Goal: Task Accomplishment & Management: Manage account settings

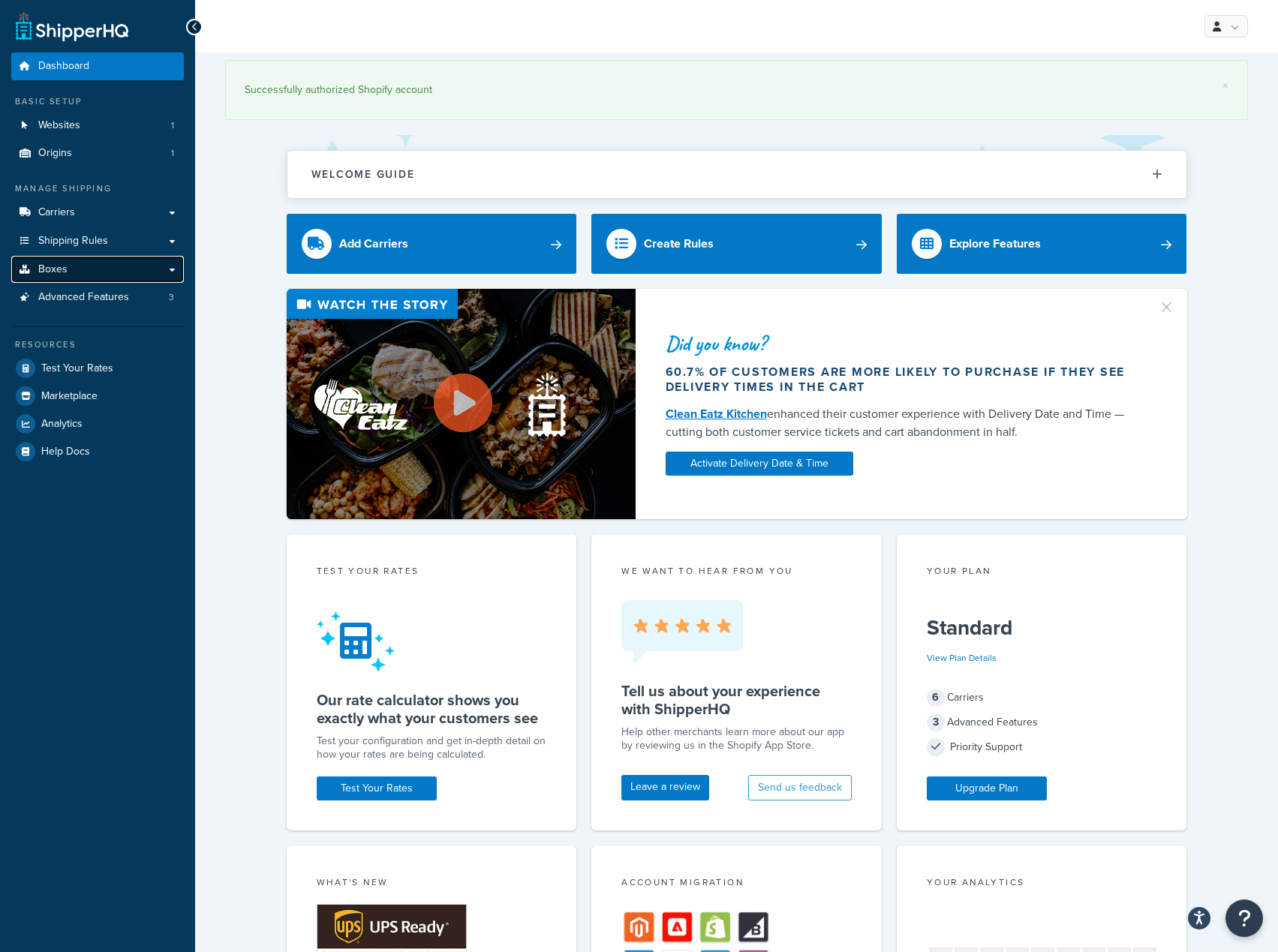
click at [65, 274] on span "Boxes" at bounding box center [53, 269] width 29 height 13
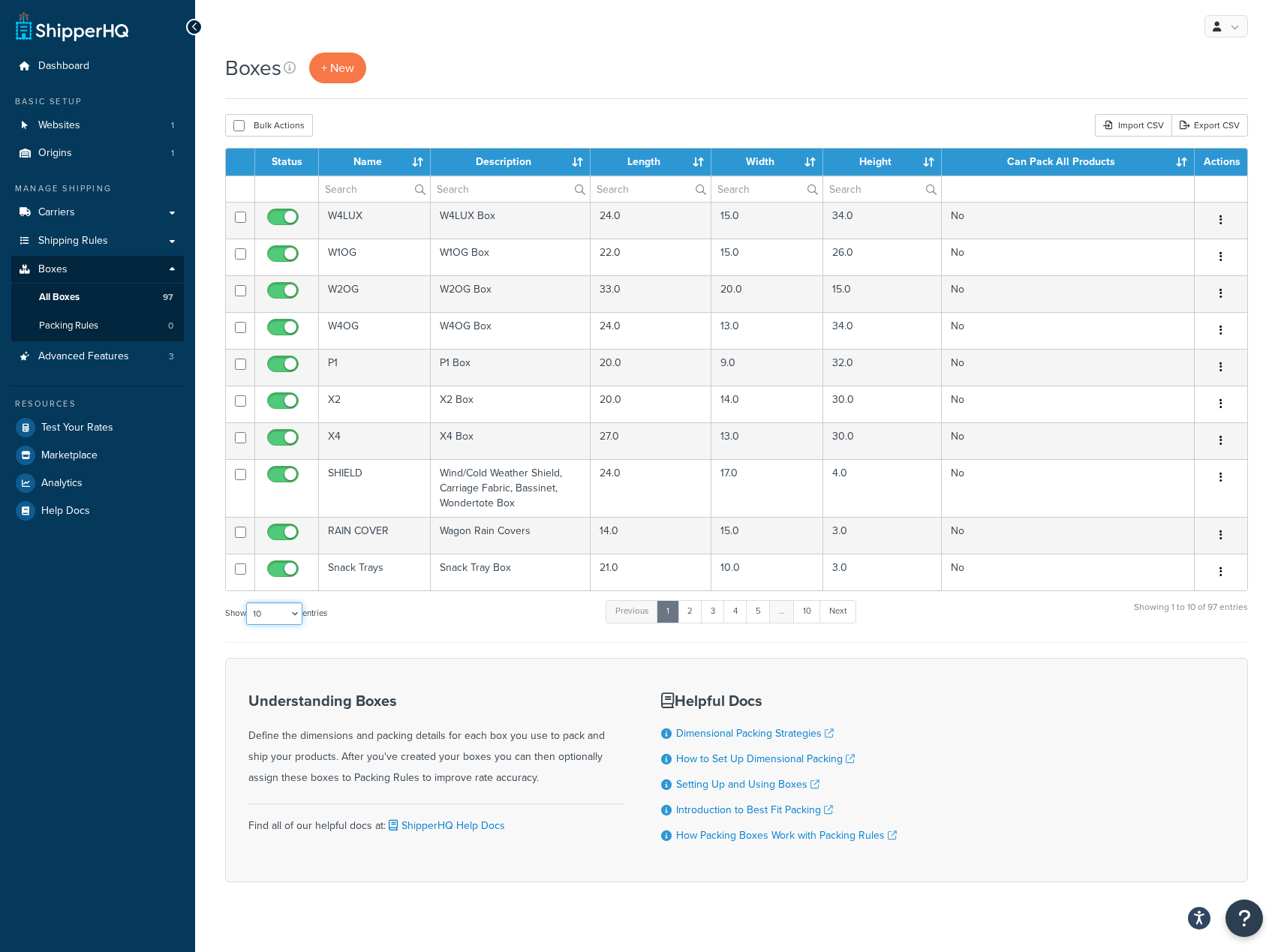
click at [301, 611] on select "10 15 25 50 100 1000" at bounding box center [274, 614] width 56 height 22
select select "100"
click at [248, 604] on select "10 15 25 50 100 1000" at bounding box center [274, 614] width 56 height 22
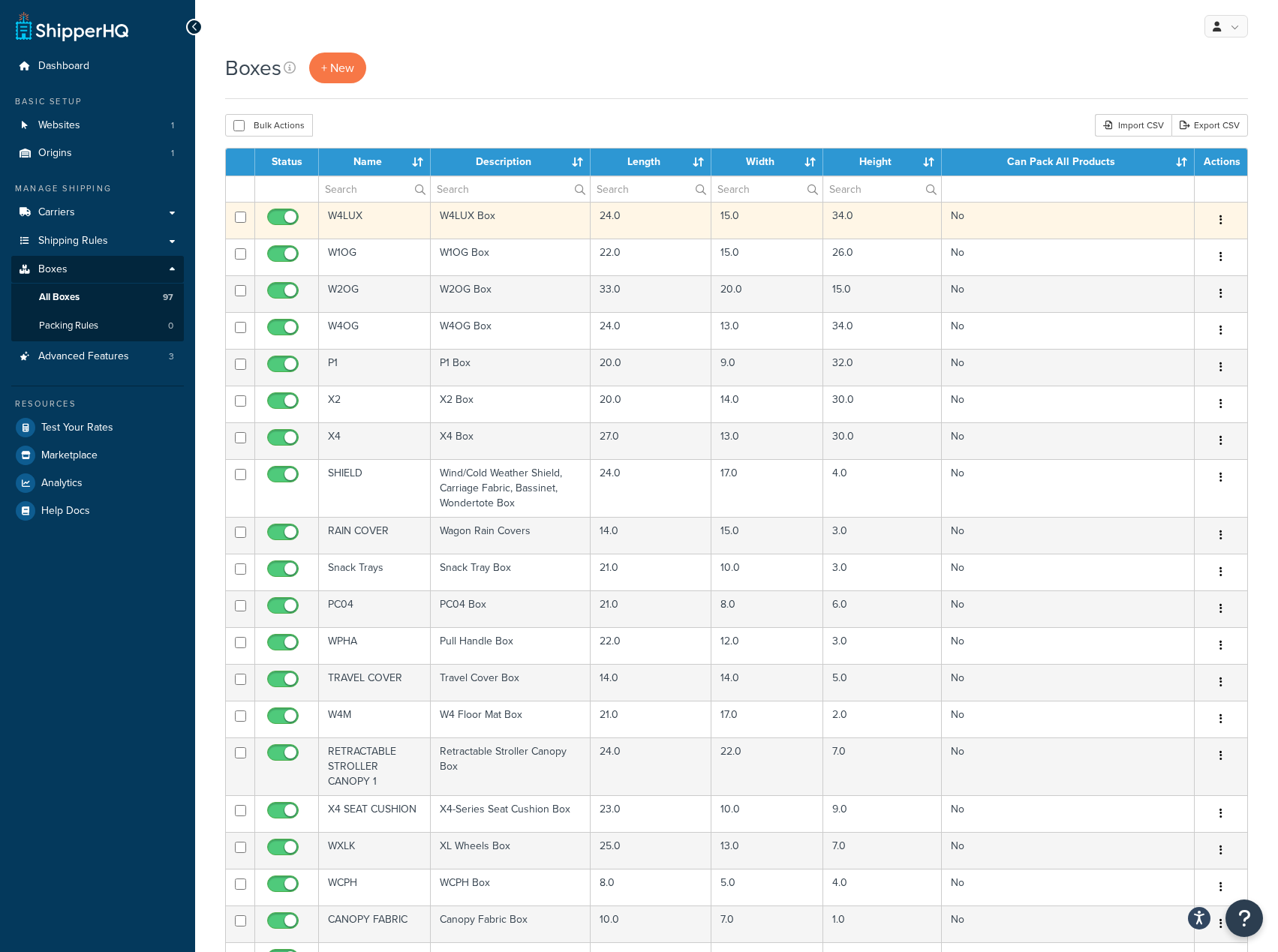
click at [1221, 225] on icon "button" at bounding box center [1221, 219] width 3 height 10
click at [1165, 281] on link "Duplicate" at bounding box center [1170, 279] width 119 height 31
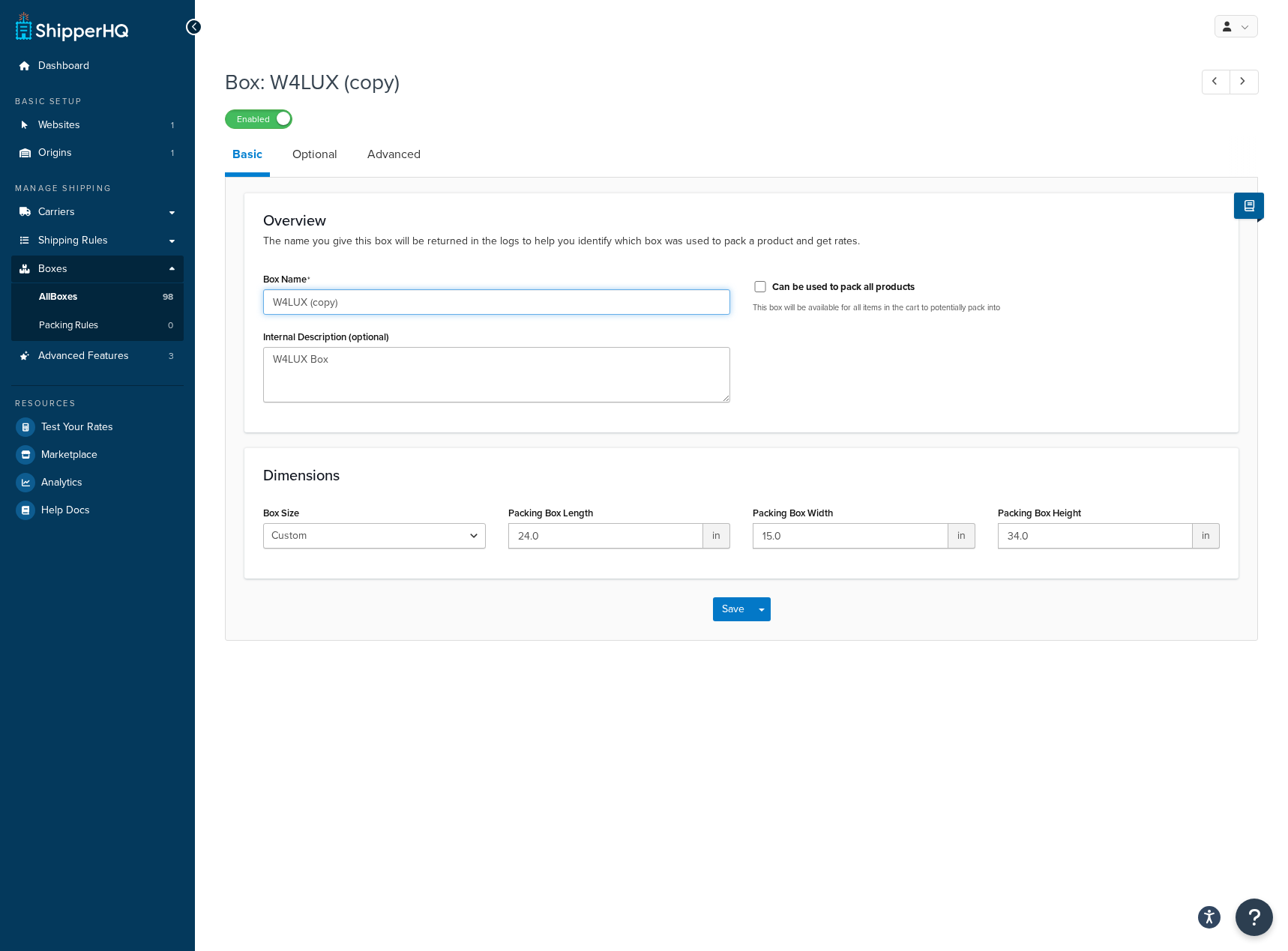
drag, startPoint x: 318, startPoint y: 298, endPoint x: 272, endPoint y: 295, distance: 46.1
click at [272, 295] on input "W4LUX (copy)" at bounding box center [496, 302] width 467 height 26
type input "Superman Accessori Kit"
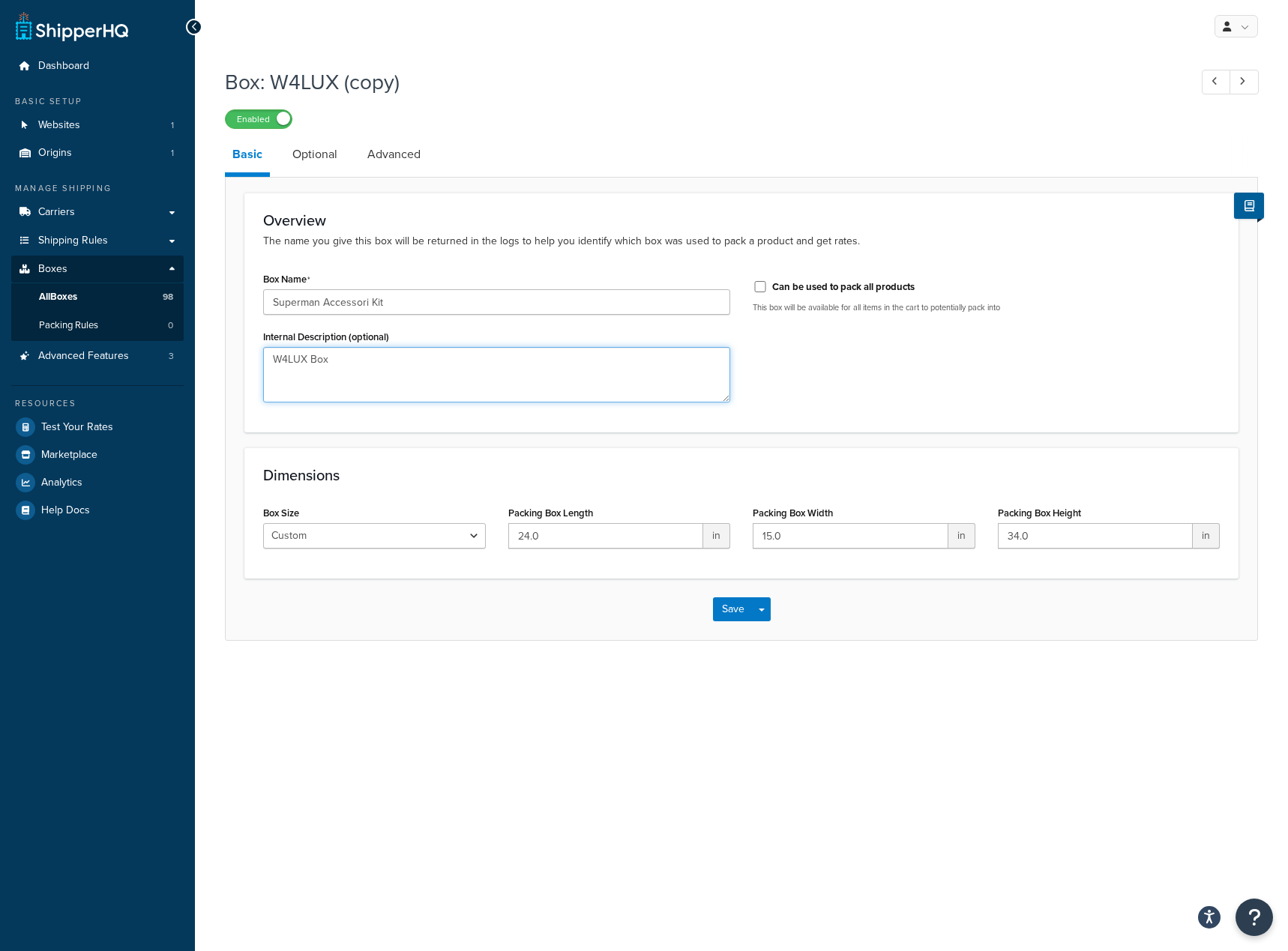
drag, startPoint x: 339, startPoint y: 358, endPoint x: 222, endPoint y: 361, distance: 117.0
click at [222, 361] on div "Box: W4LUX (copy) Enabled Basic Optional Advanced Overview The name you give th…" at bounding box center [741, 368] width 1093 height 618
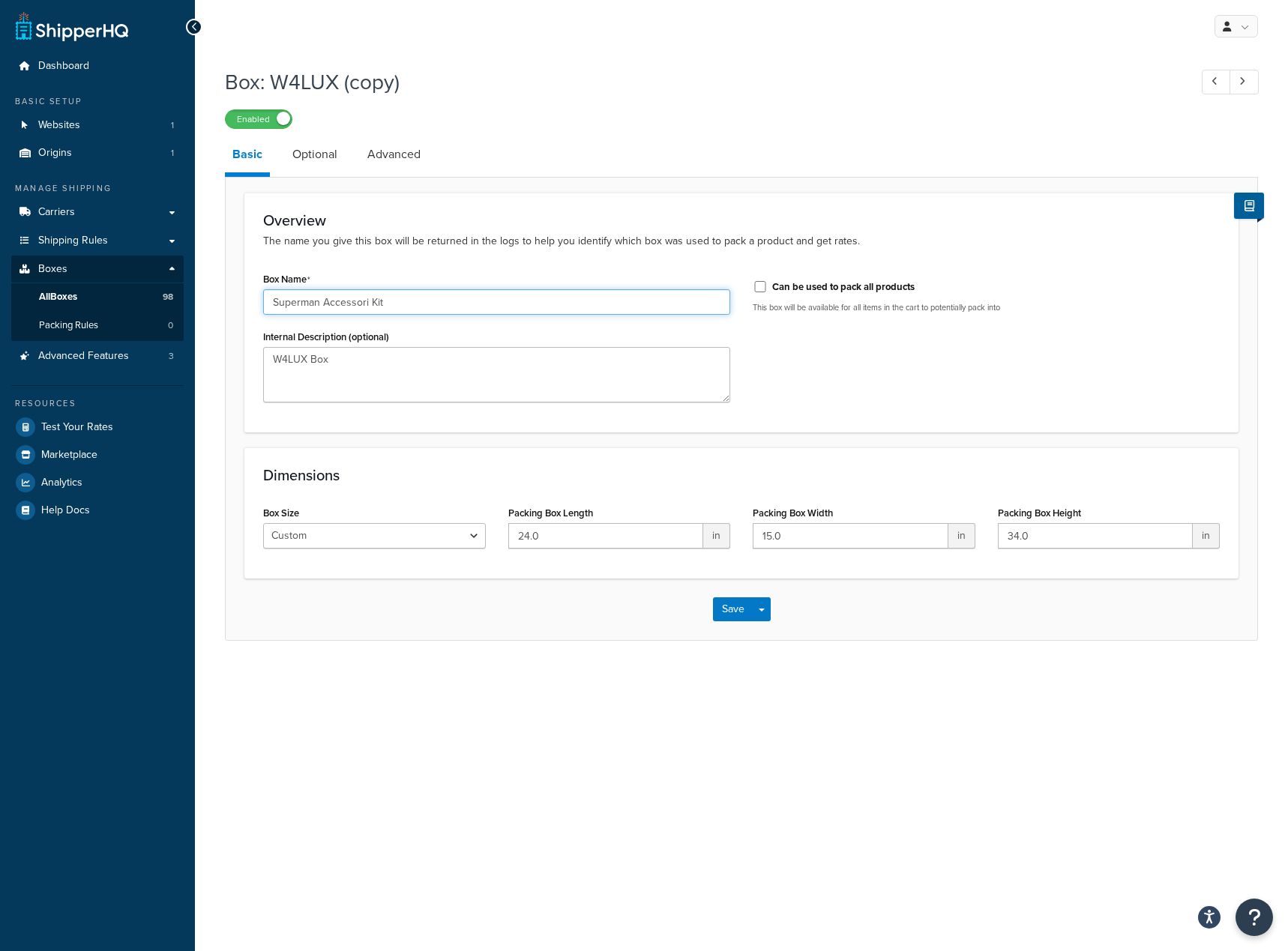
drag, startPoint x: 399, startPoint y: 304, endPoint x: 225, endPoint y: 299, distance: 174.1
click at [225, 299] on div "Overview The name you give this box will be returned in the logs to help you id…" at bounding box center [741, 409] width 1033 height 464
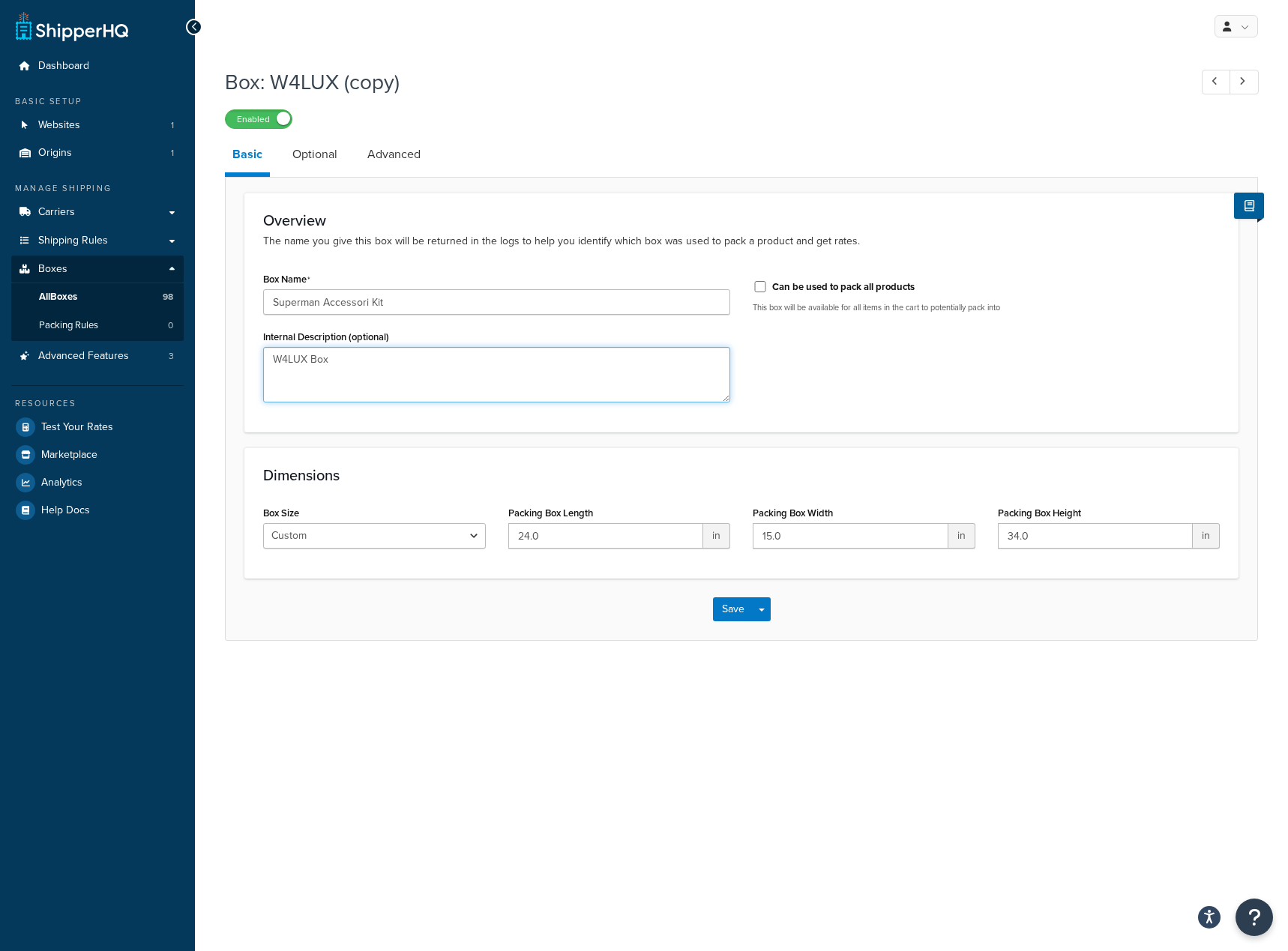
click at [351, 366] on textarea "W4LUX Box" at bounding box center [496, 374] width 467 height 55
paste textarea "Superman Accessori Kit"
type textarea "Superman Accessori Kit"
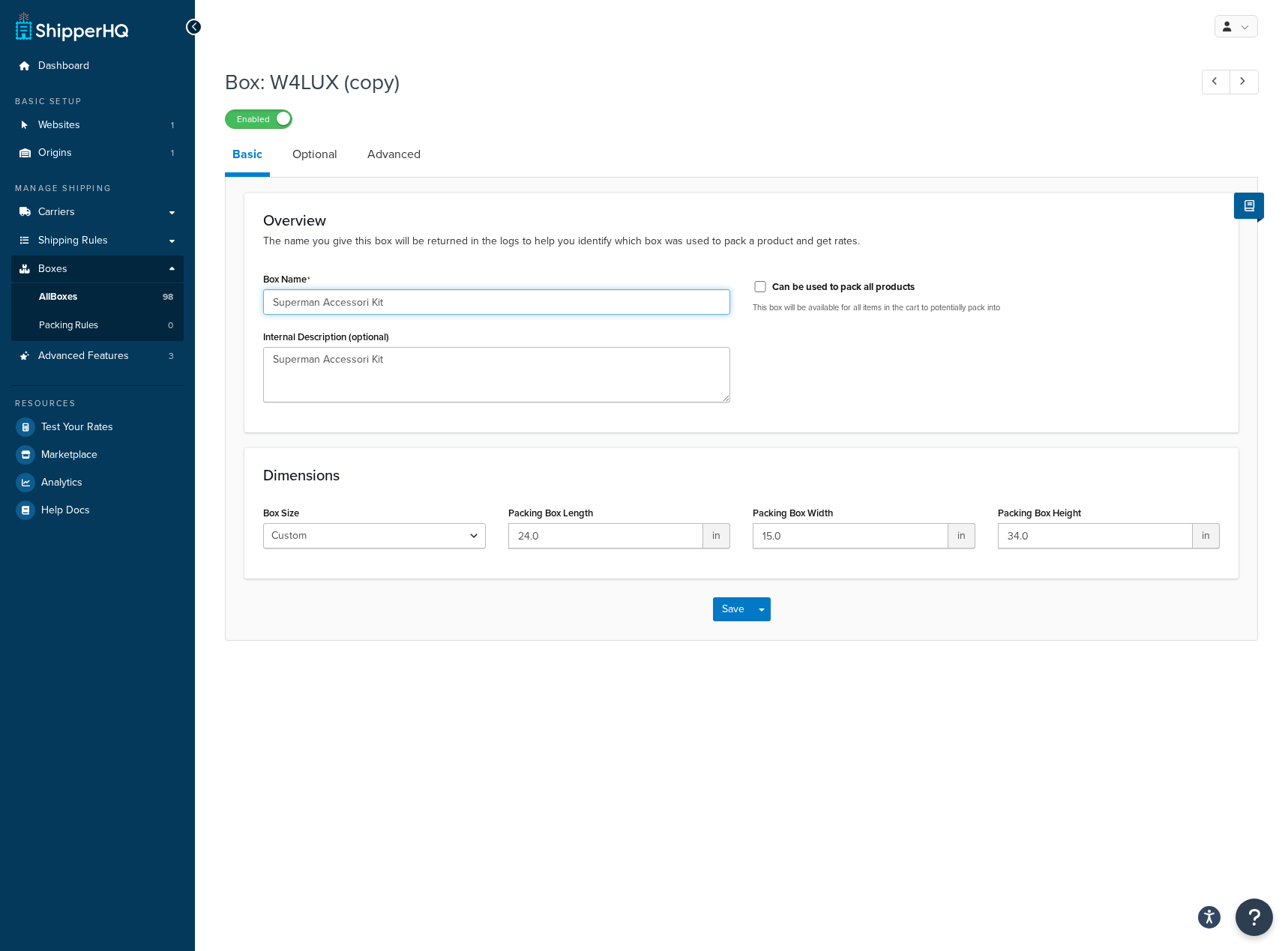
click at [366, 294] on input "Superman Accessori Kit" at bounding box center [496, 302] width 467 height 26
type input "Superman Accessory Kit"
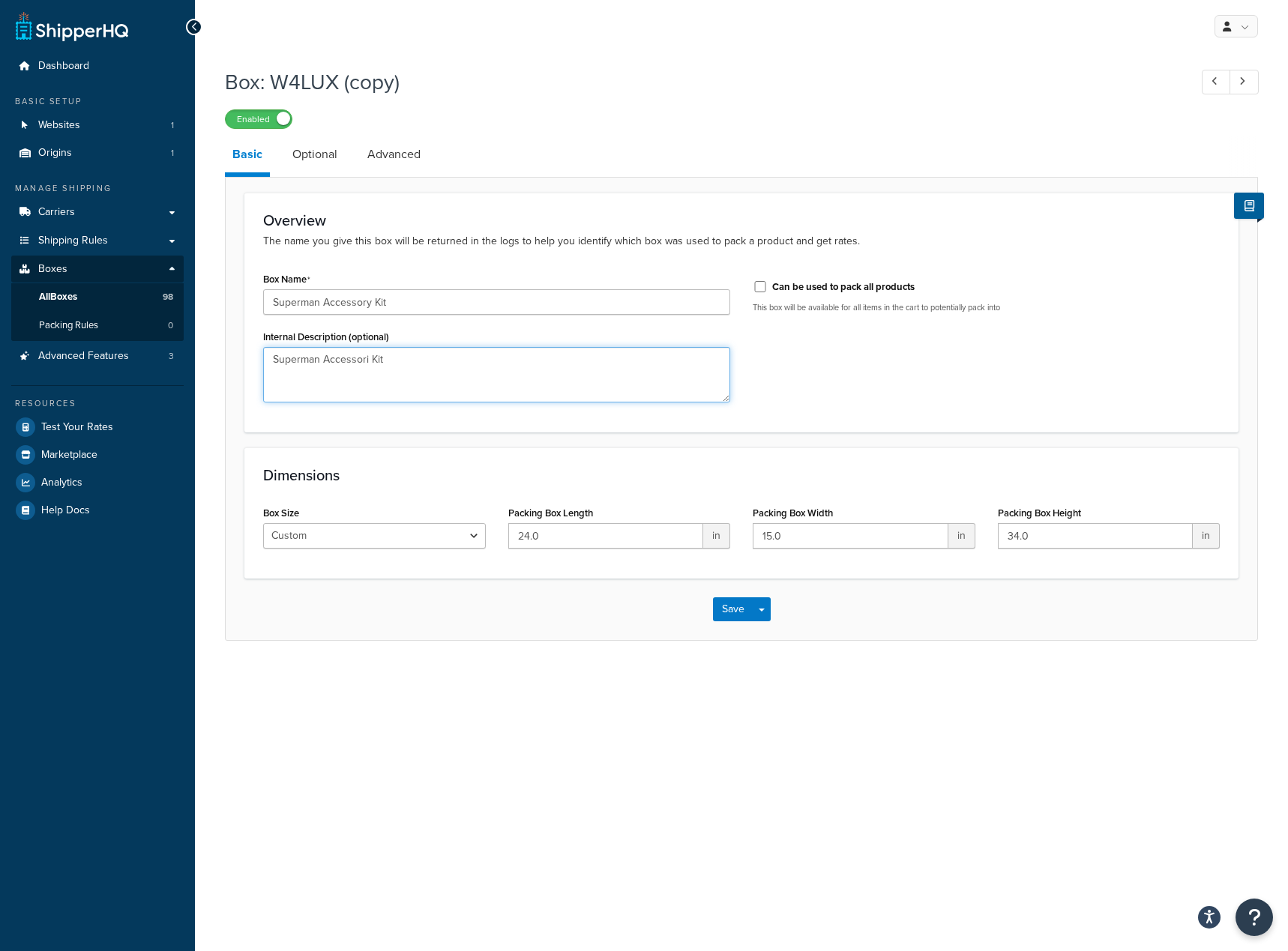
click at [364, 362] on textarea "Superman Accessori Kit" at bounding box center [496, 374] width 467 height 55
type textarea "Superman Accessory Kit"
click at [552, 541] on input "24.0" at bounding box center [606, 536] width 195 height 26
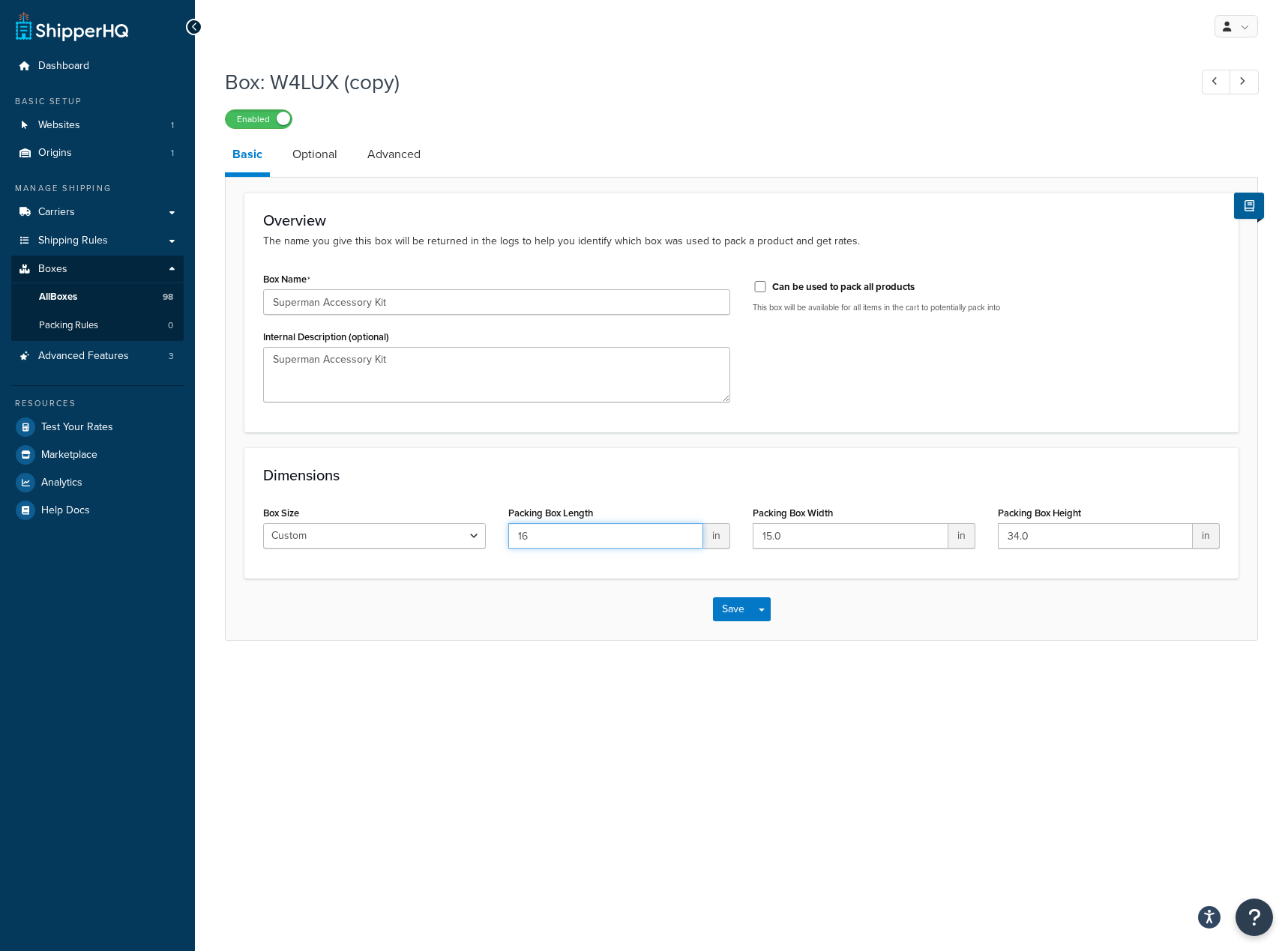
type input "16"
type input "14"
type input "8"
click at [766, 617] on button "Save Dropdown" at bounding box center [761, 609] width 18 height 24
click at [758, 640] on button "Save and Edit" at bounding box center [786, 637] width 145 height 32
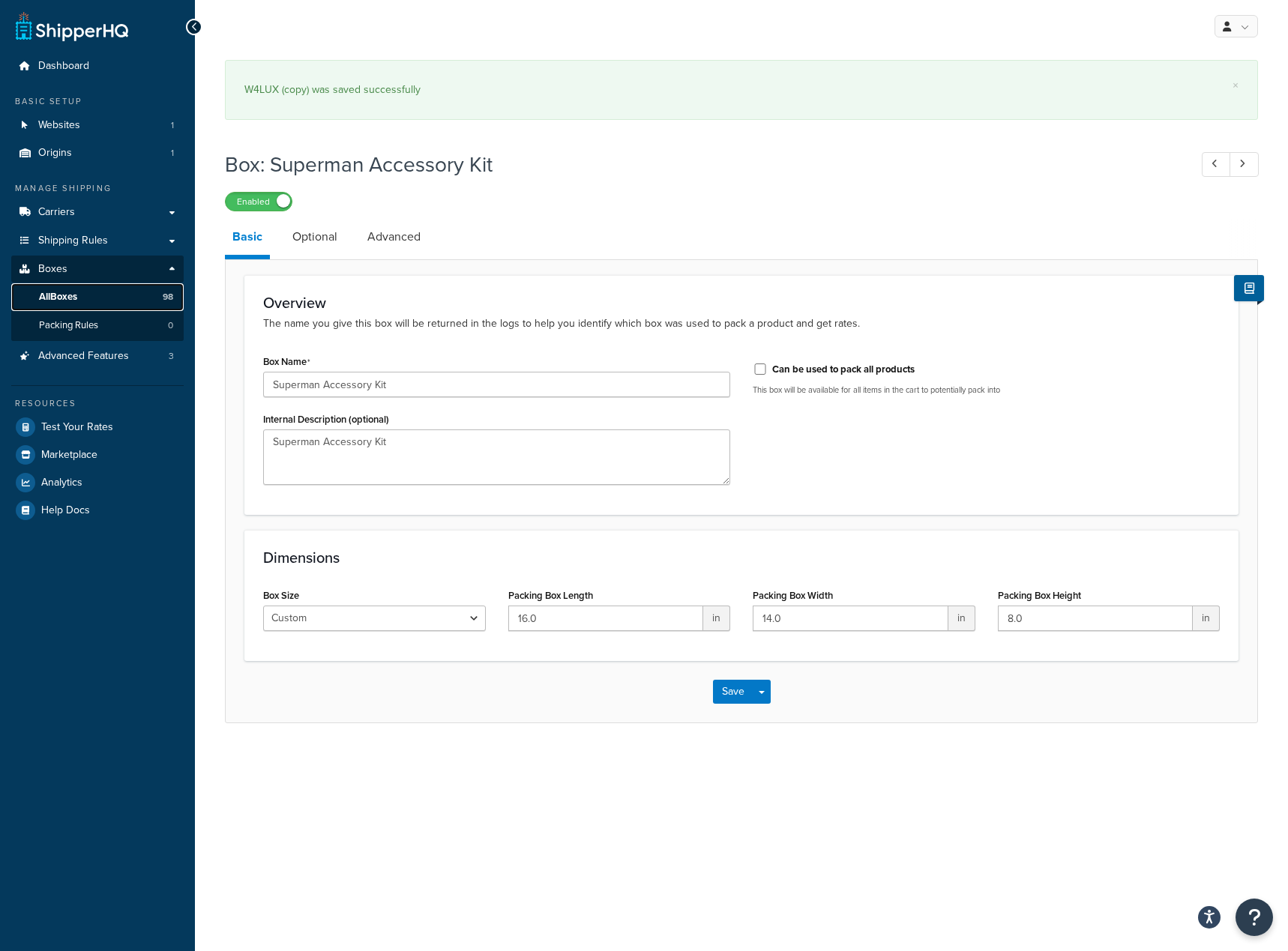
click at [46, 292] on span "All Boxes" at bounding box center [58, 297] width 38 height 13
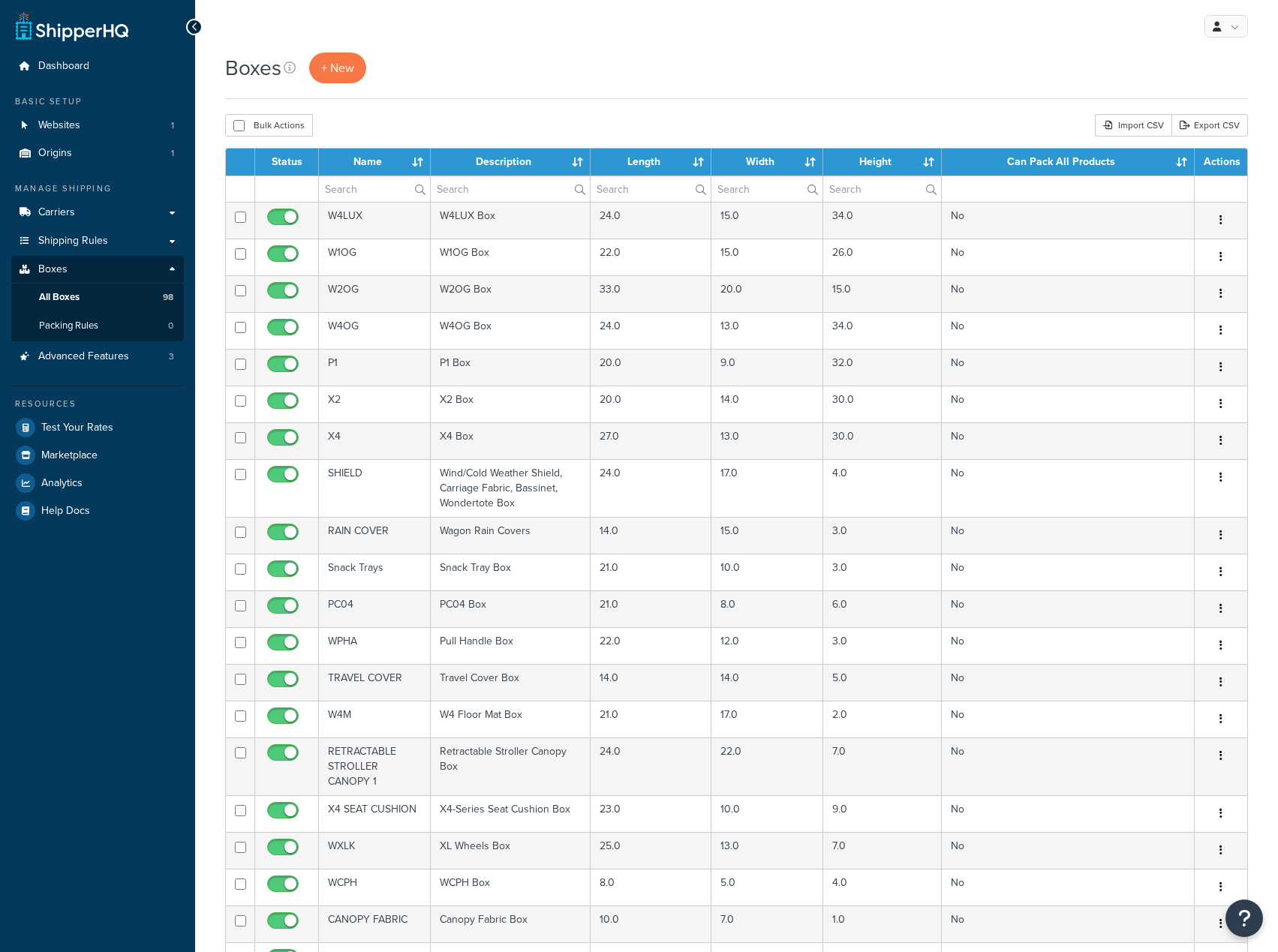
select select "100"
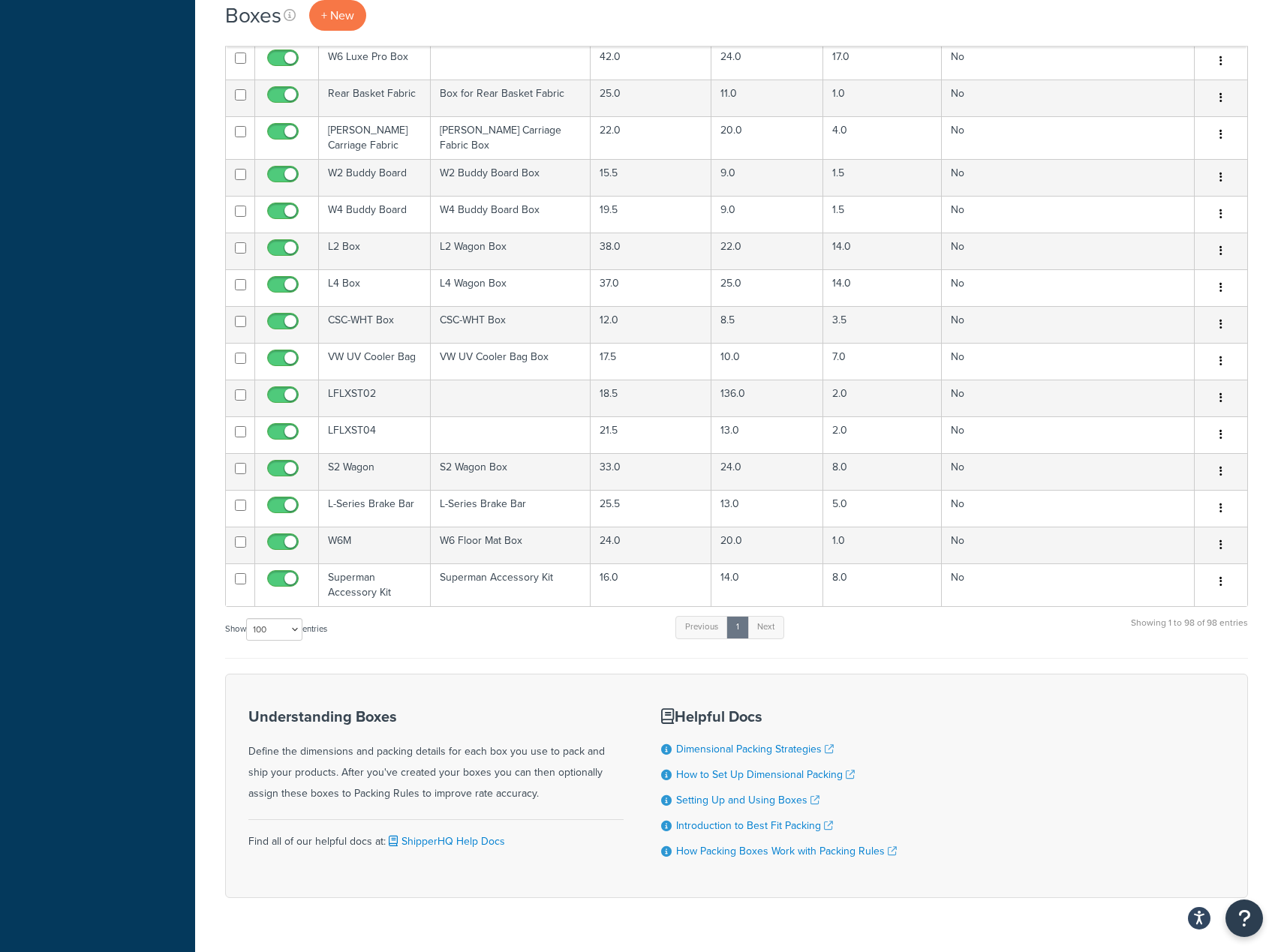
scroll to position [3448, 0]
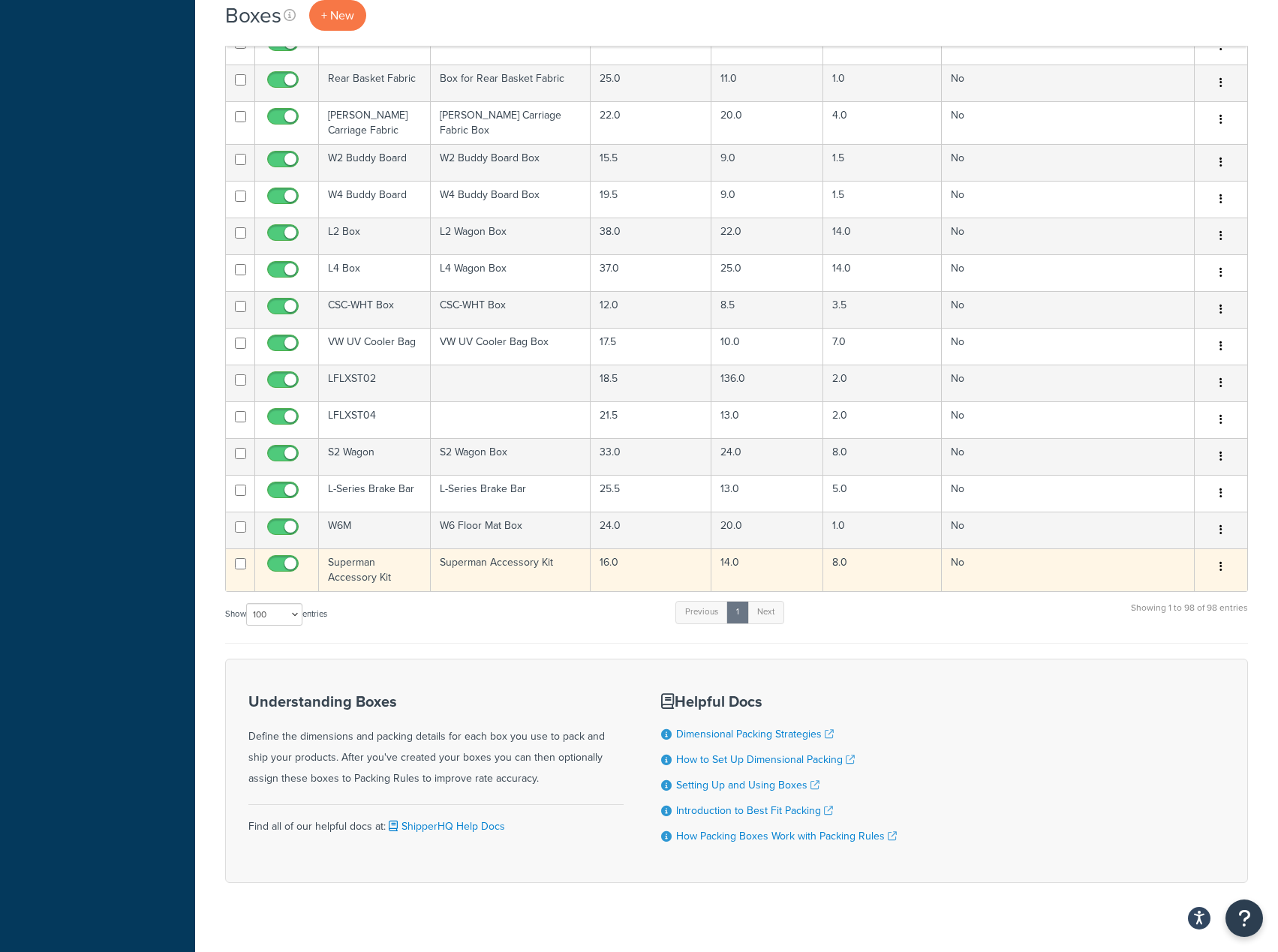
click at [1224, 555] on button "button" at bounding box center [1221, 567] width 21 height 24
click at [1161, 610] on link "Duplicate" at bounding box center [1170, 626] width 119 height 31
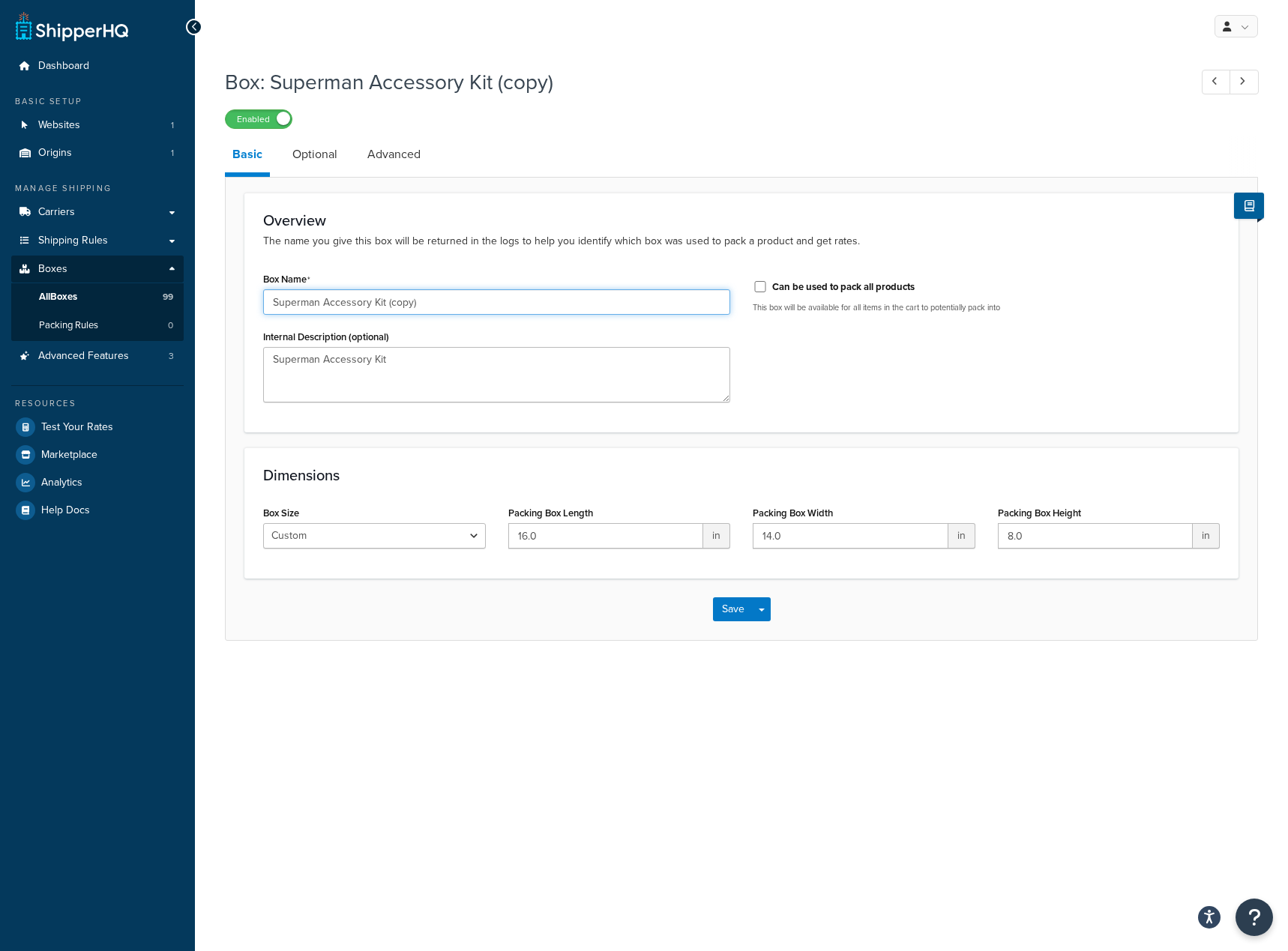
drag, startPoint x: 322, startPoint y: 302, endPoint x: 477, endPoint y: 310, distance: 155.2
click at [477, 310] on input "Superman Accessory Kit (copy)" at bounding box center [496, 302] width 467 height 26
type input "Superman Canopy"
drag, startPoint x: 413, startPoint y: 309, endPoint x: 188, endPoint y: 309, distance: 225.0
click at [188, 309] on div "Dashboard Basic Setup Websites 1 Origins 1 Manage Shipping Carriers Carriers Al…" at bounding box center [644, 475] width 1288 height 951
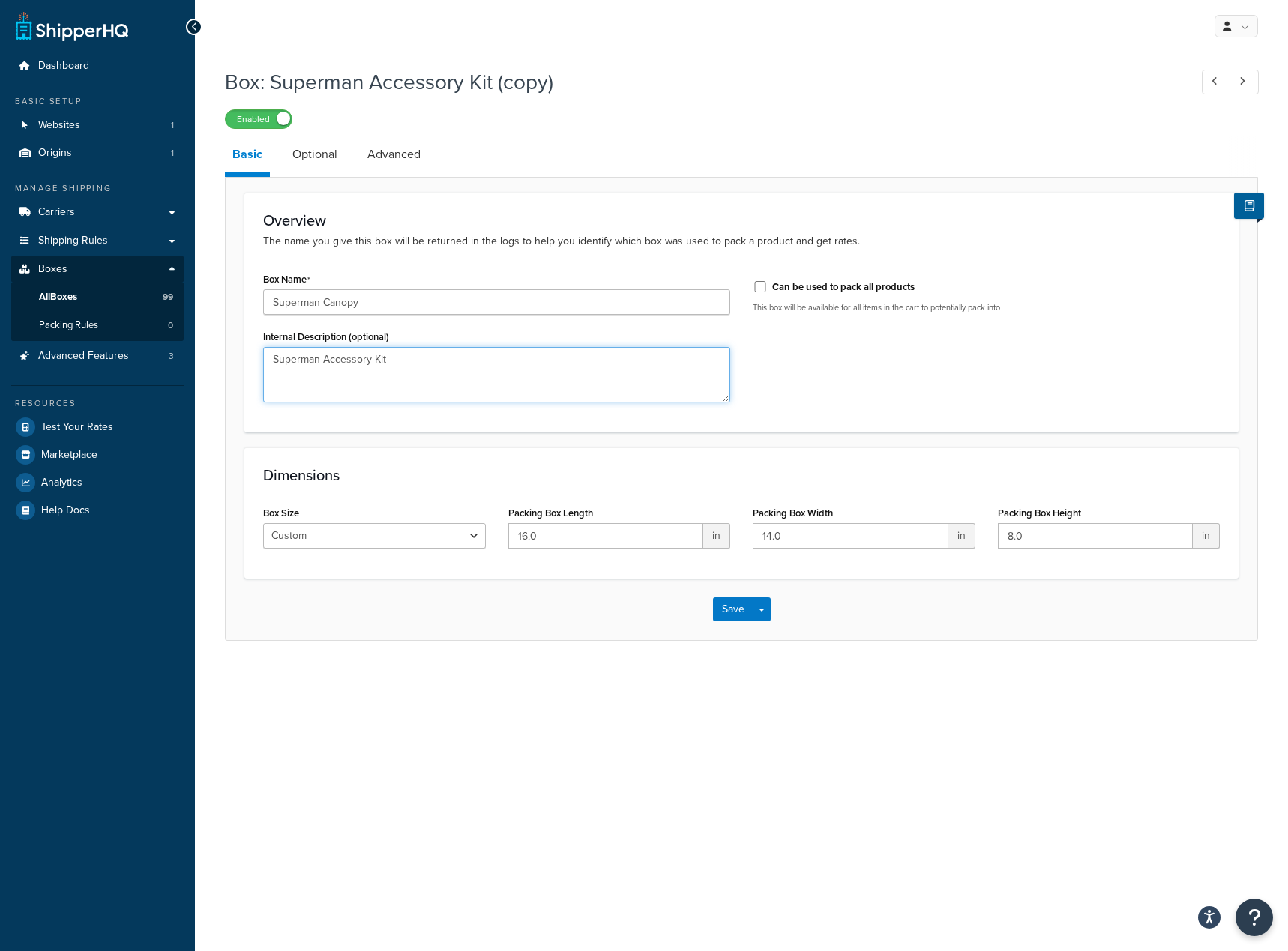
click at [422, 365] on textarea "Superman Accessory Kit" at bounding box center [496, 374] width 467 height 55
drag, startPoint x: 443, startPoint y: 362, endPoint x: 174, endPoint y: 368, distance: 269.1
click at [174, 368] on div "Dashboard Basic Setup Websites 1 Origins 1 Manage Shipping Carriers Carriers Al…" at bounding box center [644, 475] width 1288 height 951
paste textarea "Canopy"
type textarea "Superman Canopy"
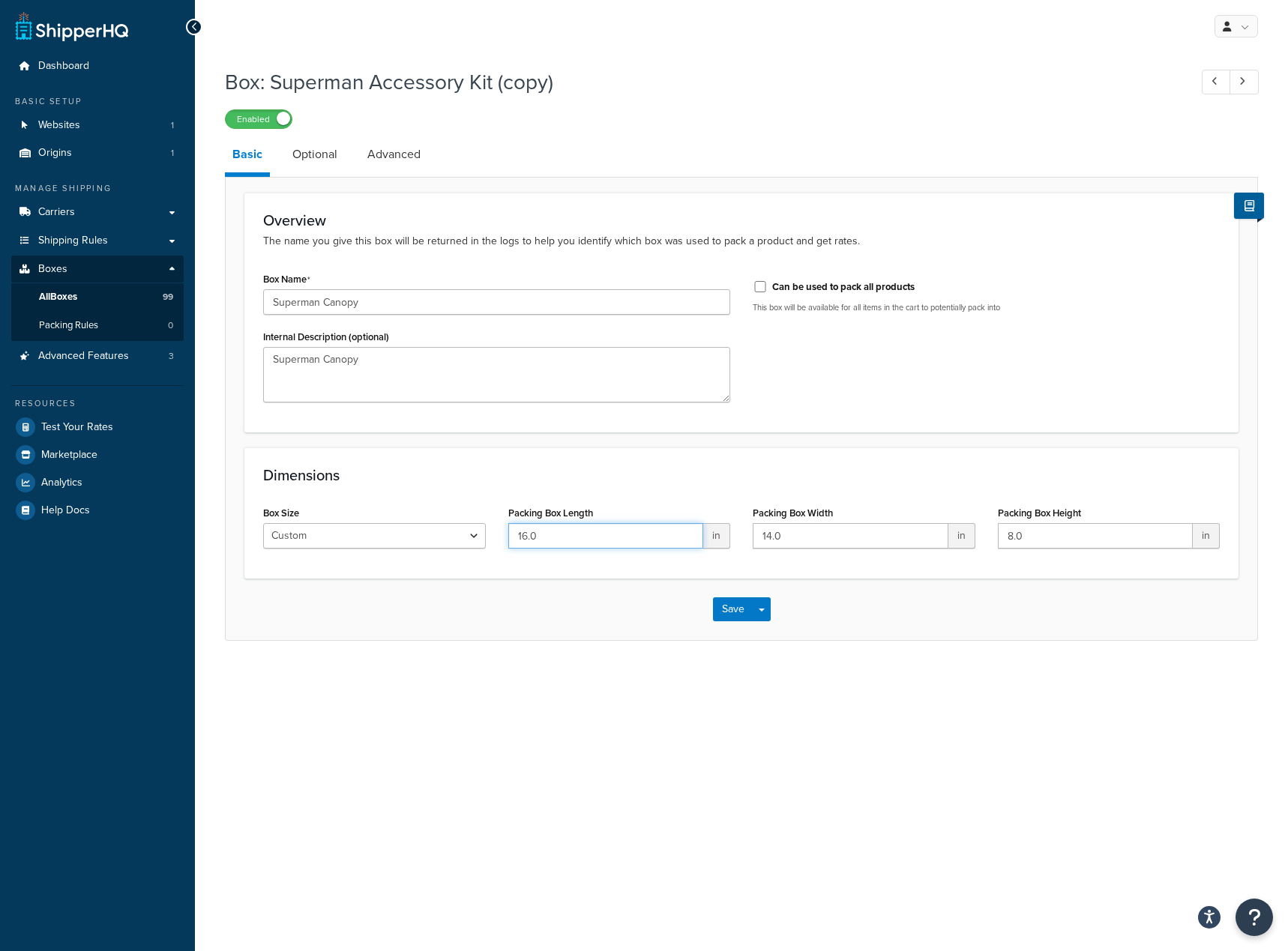
click at [616, 541] on input "16.0" at bounding box center [606, 536] width 195 height 26
click at [615, 540] on input "16.0" at bounding box center [606, 536] width 195 height 26
type input "9"
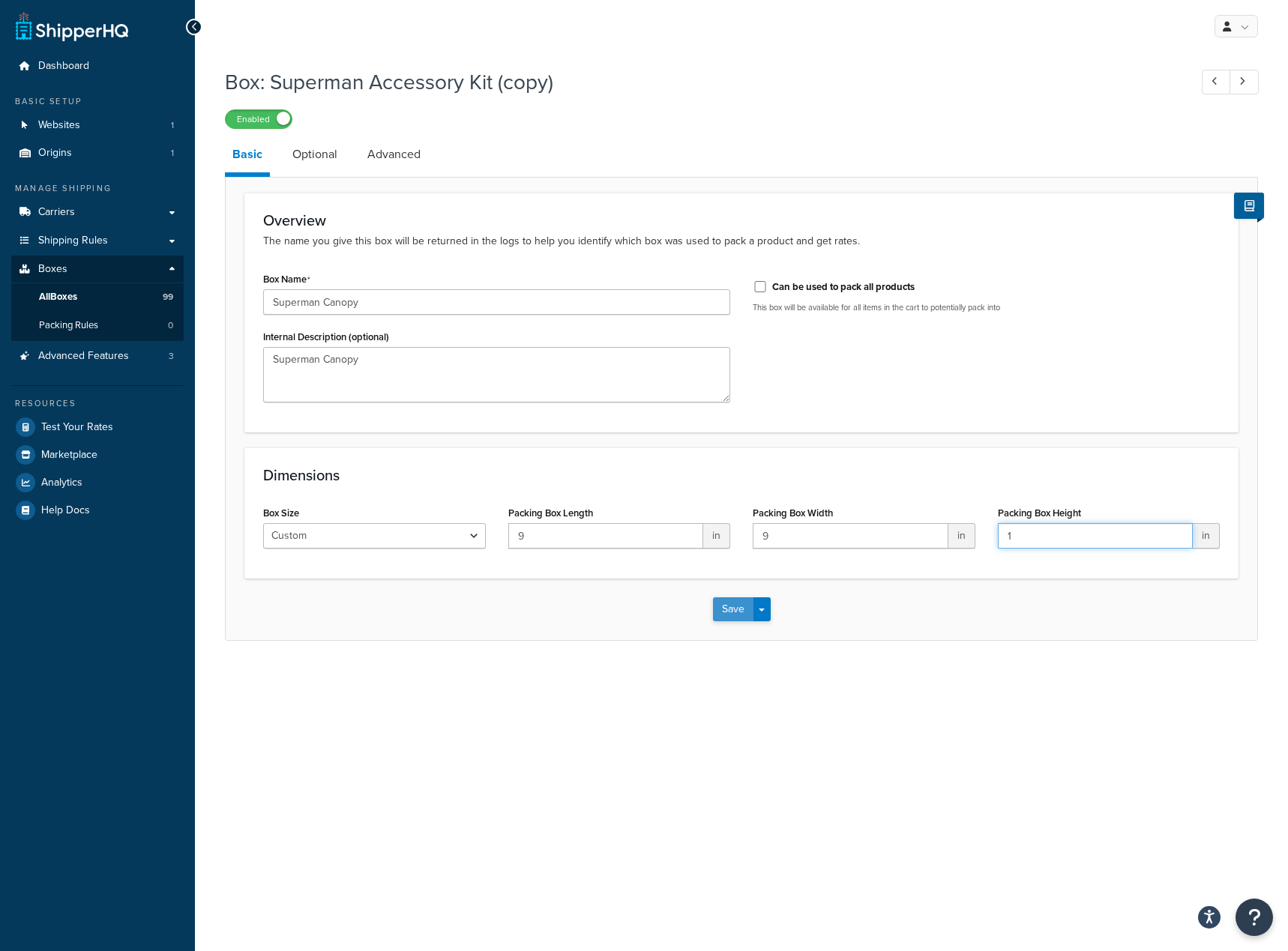
type input "1"
click at [730, 619] on button "Save" at bounding box center [733, 609] width 40 height 24
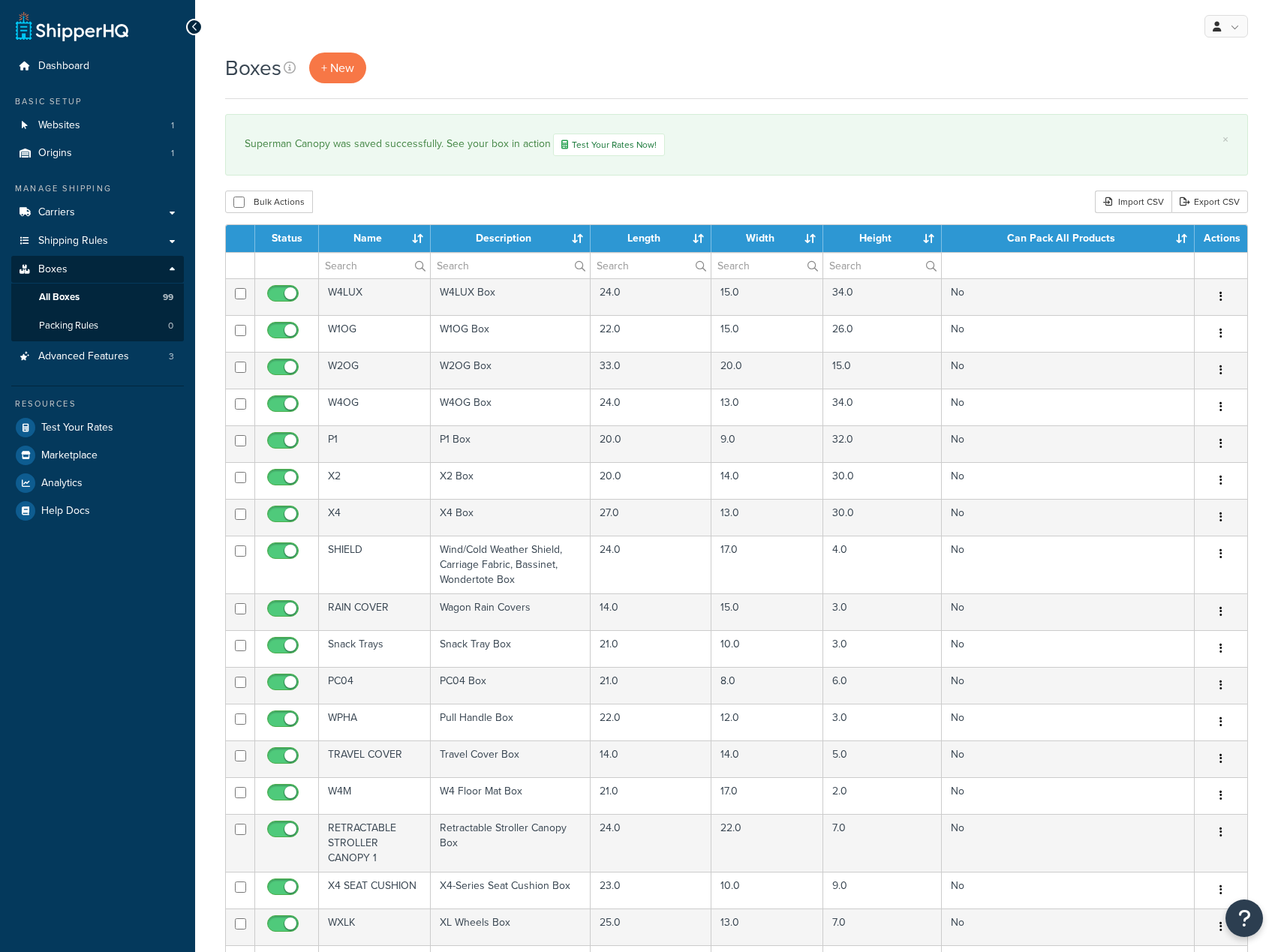
select select "100"
